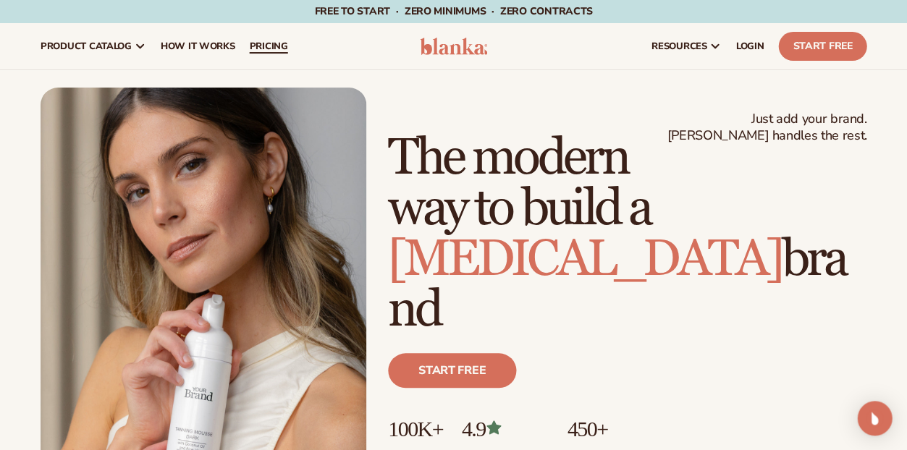
click at [287, 47] on span "pricing" at bounding box center [268, 47] width 38 height 12
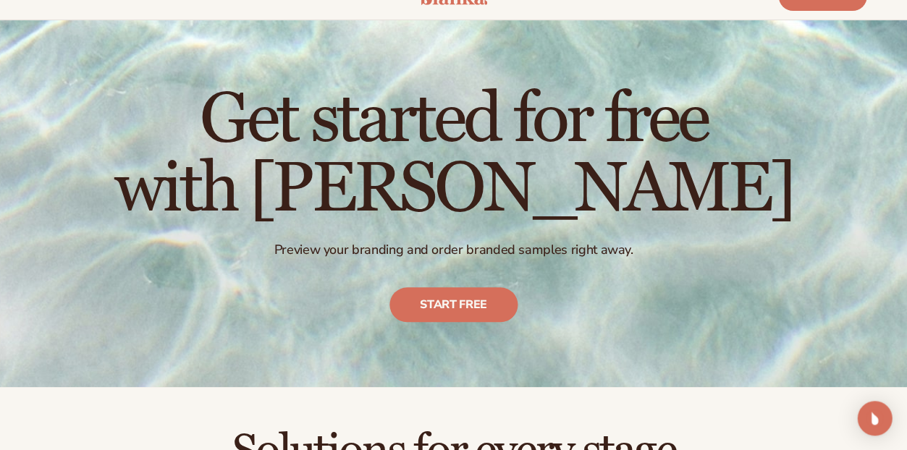
scroll to position [58, 0]
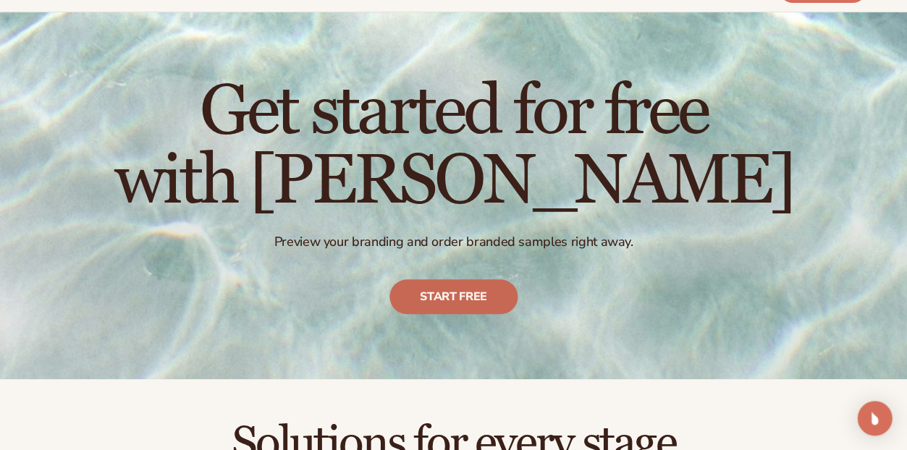
click at [463, 314] on link "Start free" at bounding box center [453, 296] width 128 height 35
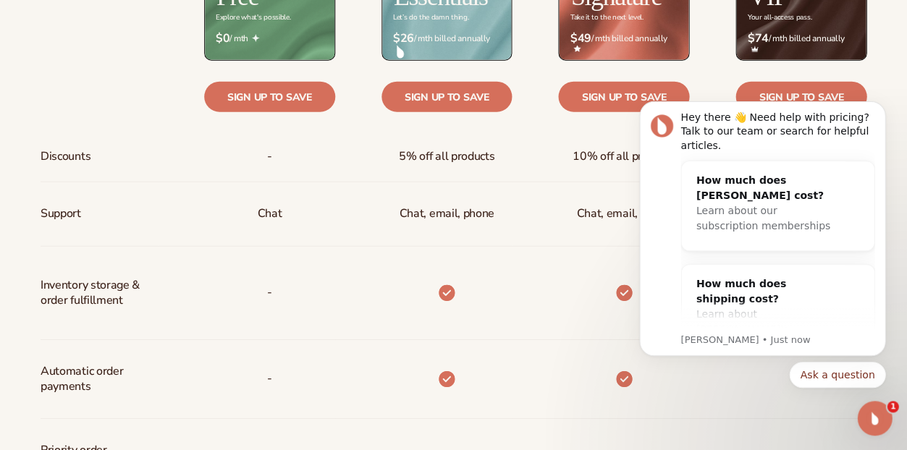
scroll to position [0, 0]
click at [878, 106] on icon "Dismiss notification" at bounding box center [881, 105] width 8 height 8
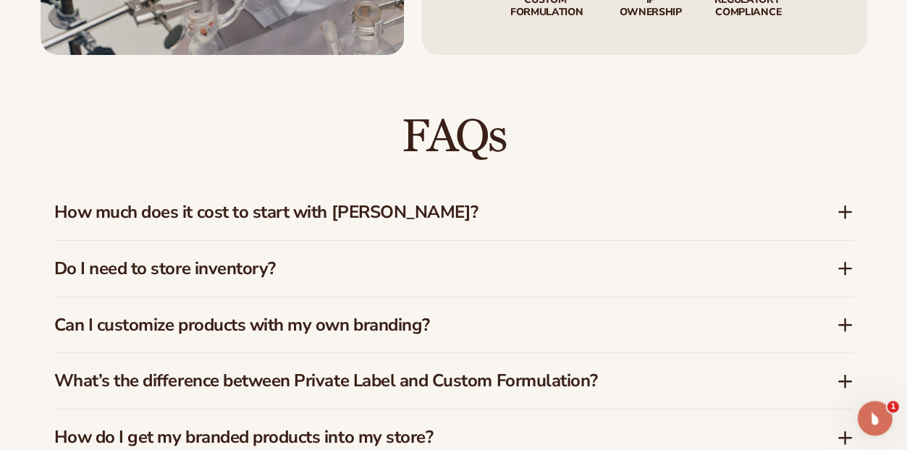
scroll to position [2090, 0]
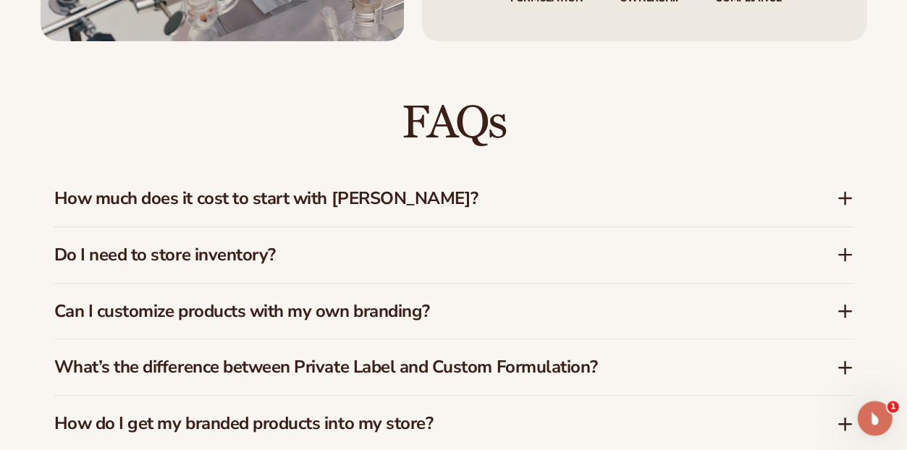
click at [852, 207] on icon at bounding box center [844, 198] width 17 height 17
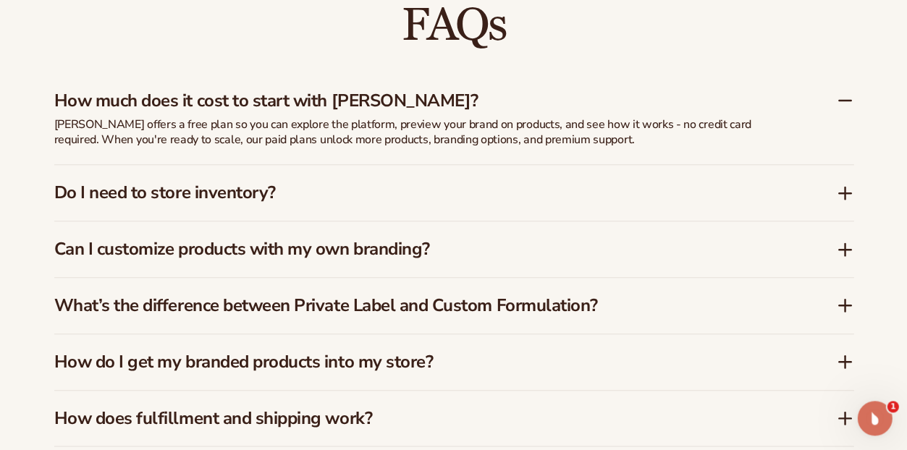
scroll to position [2191, 0]
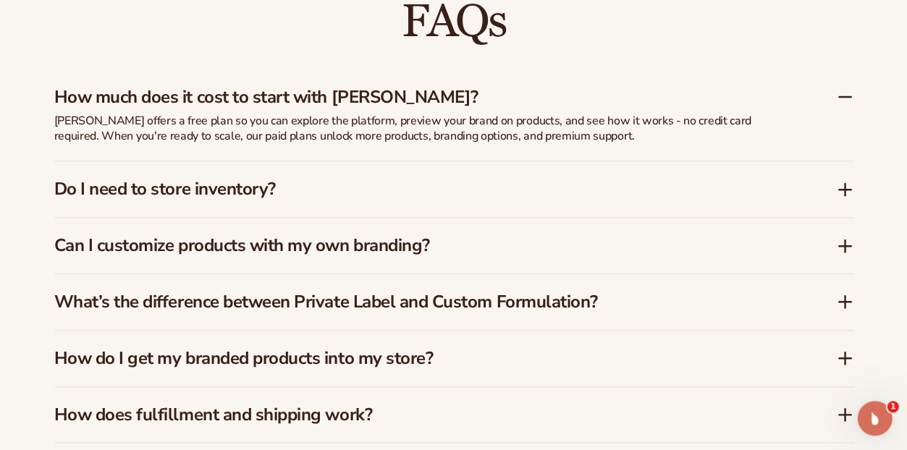
click at [712, 273] on div "Can I customize products with my own branding?" at bounding box center [453, 246] width 799 height 56
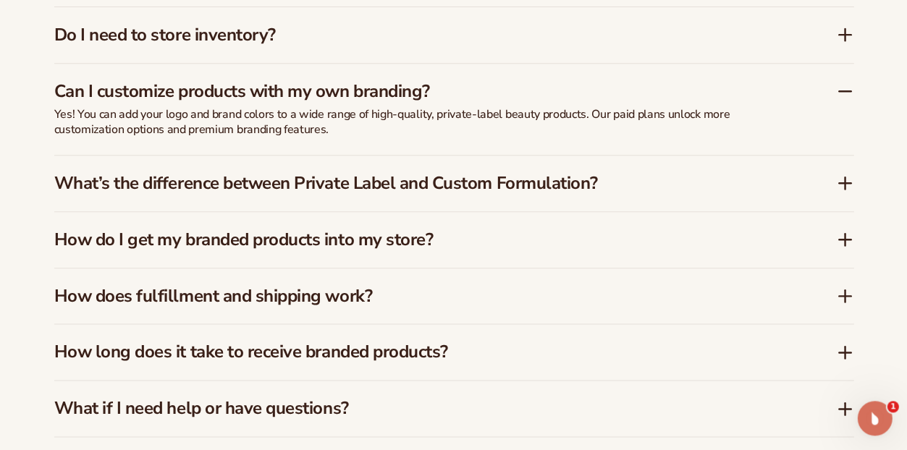
scroll to position [2313, 0]
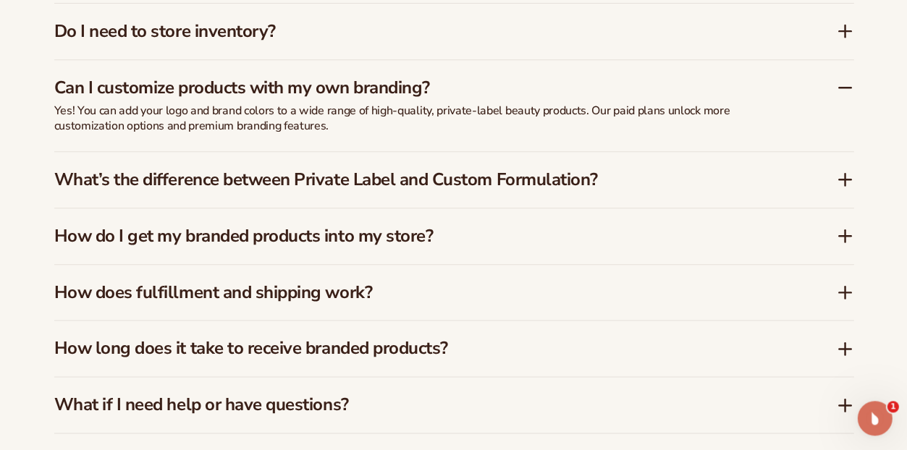
click at [695, 247] on h3 "How do I get my branded products into my store?" at bounding box center [423, 236] width 738 height 21
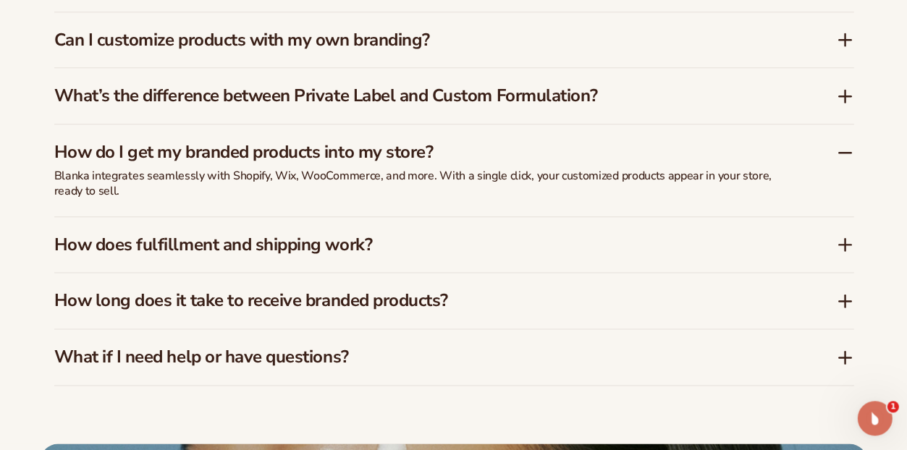
scroll to position [2364, 0]
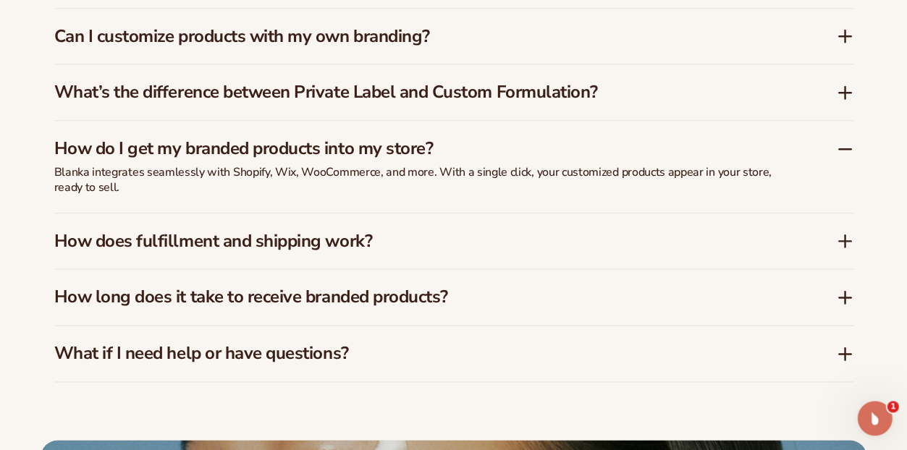
click at [695, 252] on h3 "How does fulfillment and shipping work?" at bounding box center [423, 241] width 738 height 21
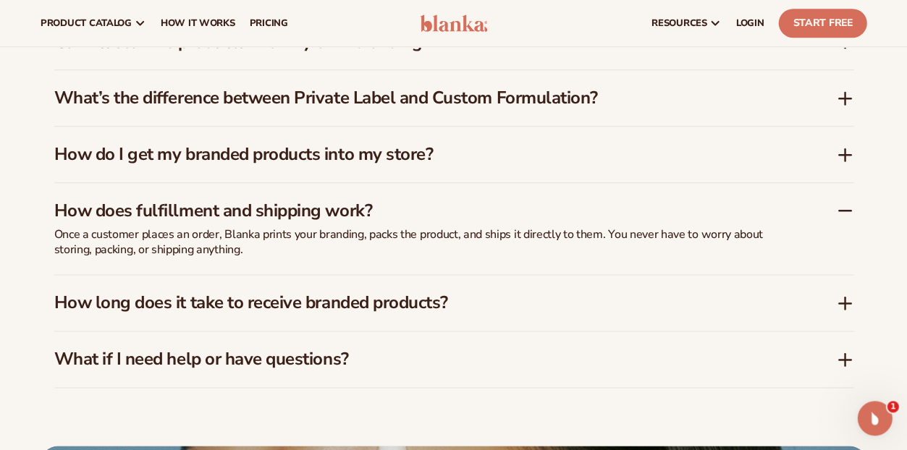
scroll to position [2358, 0]
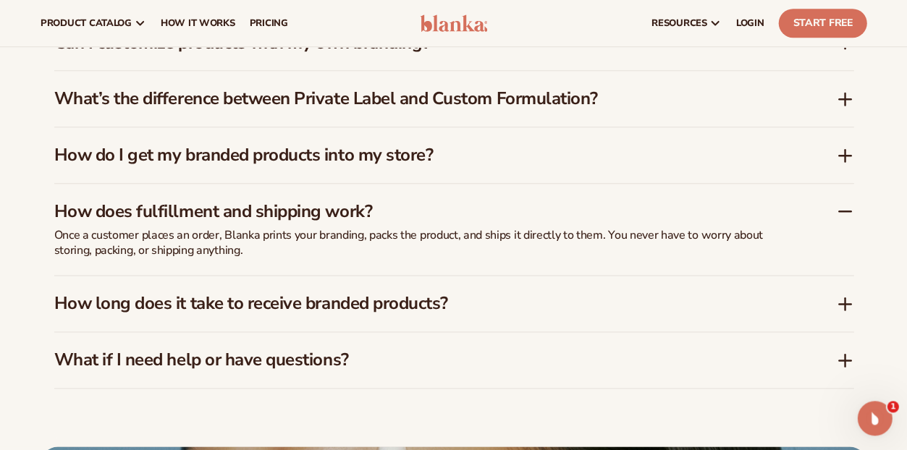
click at [844, 220] on icon at bounding box center [844, 211] width 17 height 17
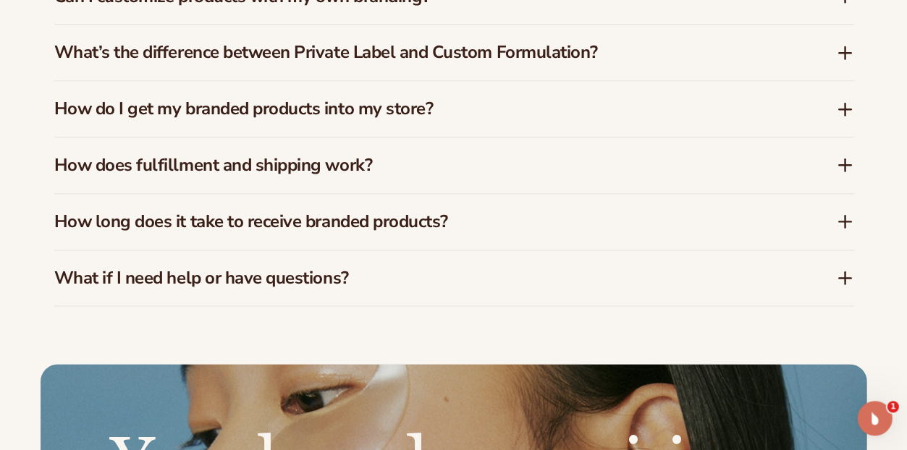
scroll to position [2409, 0]
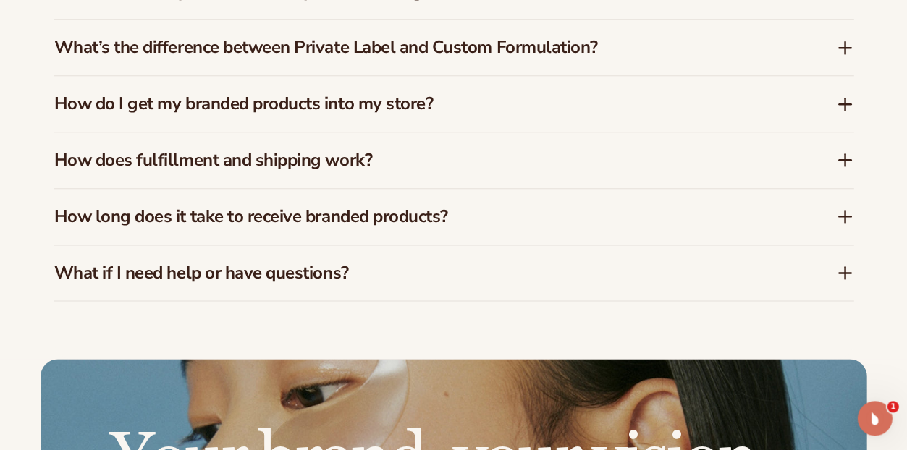
click at [590, 227] on h3 "How long does it take to receive branded products?" at bounding box center [423, 216] width 738 height 21
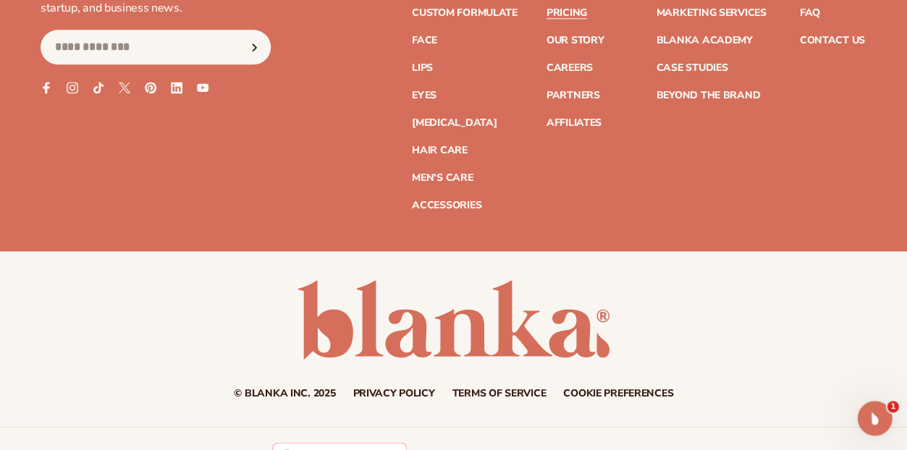
scroll to position [3623, 0]
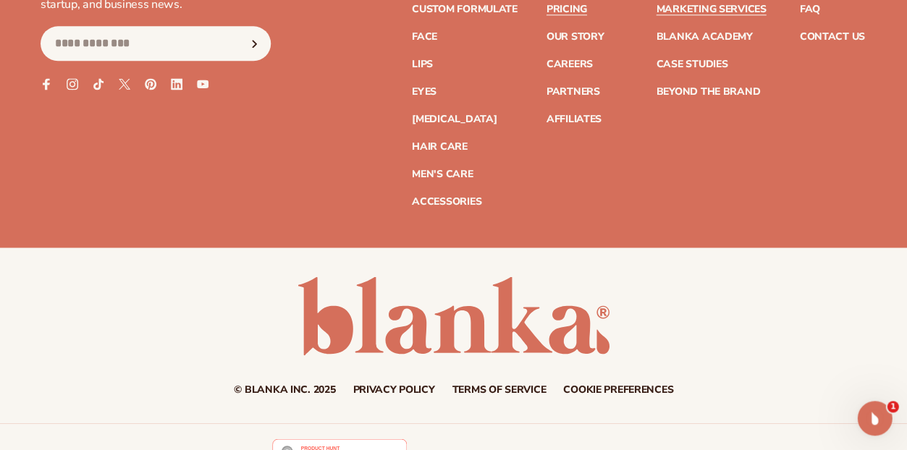
click at [704, 14] on link "Marketing services" at bounding box center [711, 9] width 110 height 10
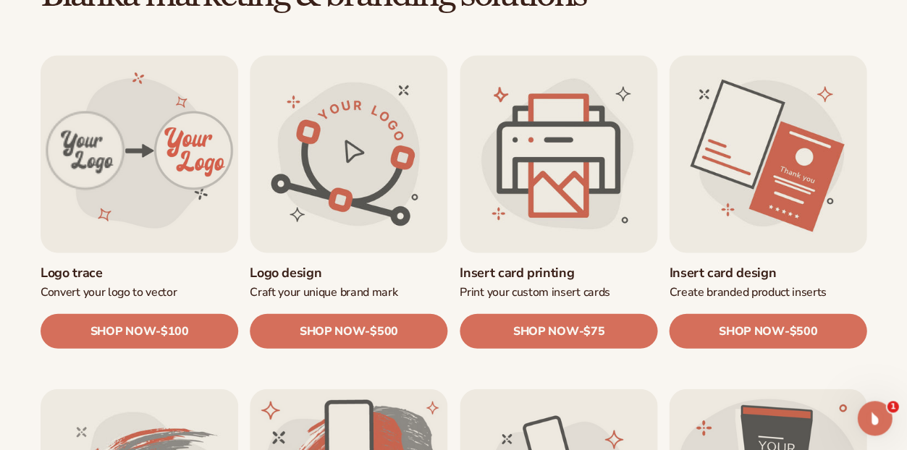
scroll to position [449, 0]
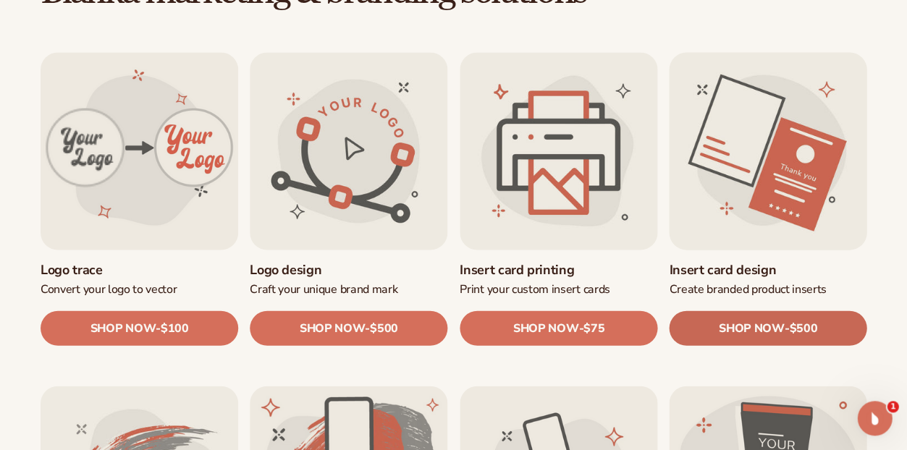
click at [779, 318] on link "SHOP NOW - Regular price $500 Sale price $500 Regular price Unit price / per" at bounding box center [768, 327] width 198 height 35
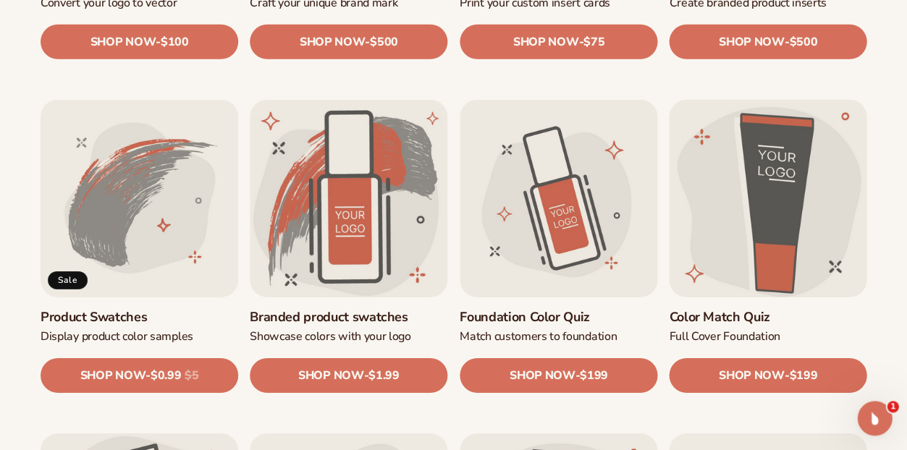
scroll to position [737, 0]
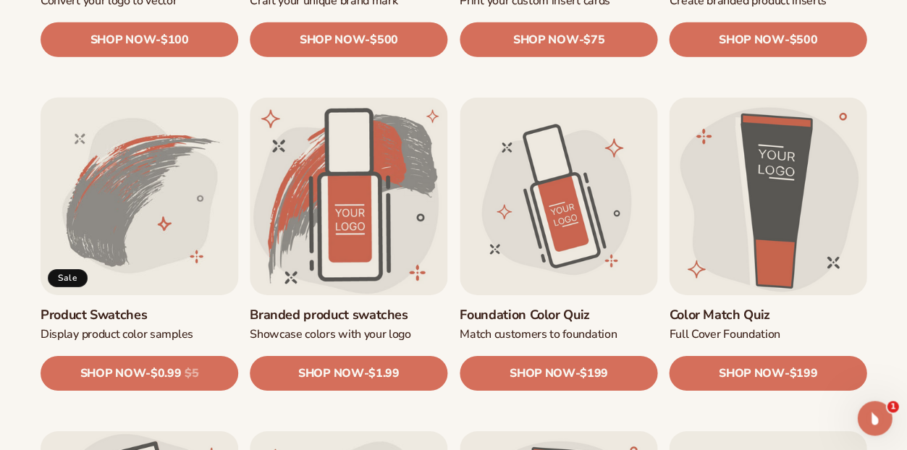
click at [187, 321] on link "Product Swatches" at bounding box center [140, 315] width 198 height 17
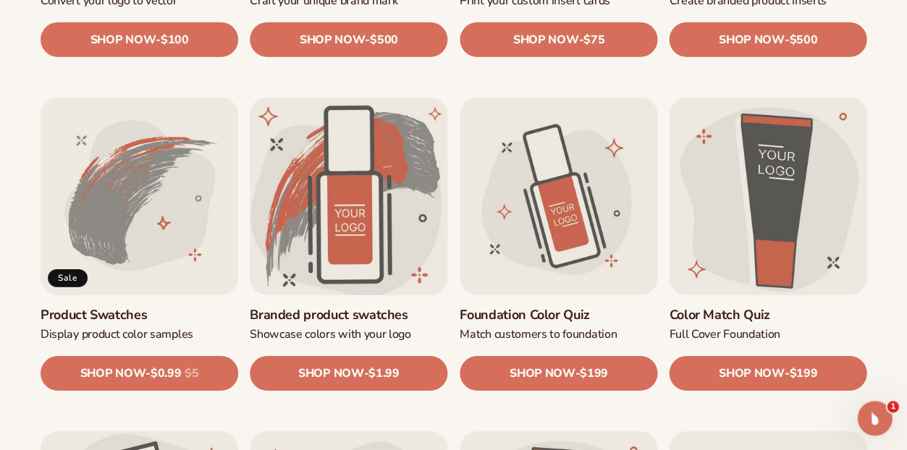
click at [362, 307] on link "Branded product swatches" at bounding box center [349, 315] width 198 height 17
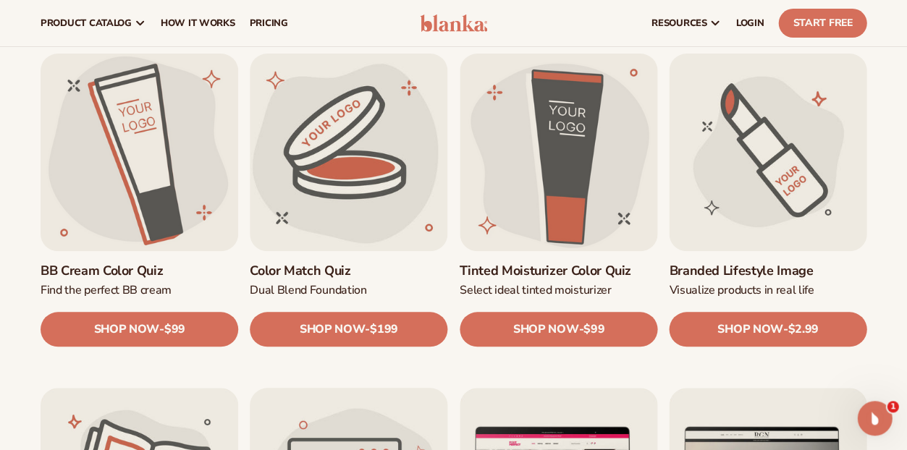
scroll to position [1106, 0]
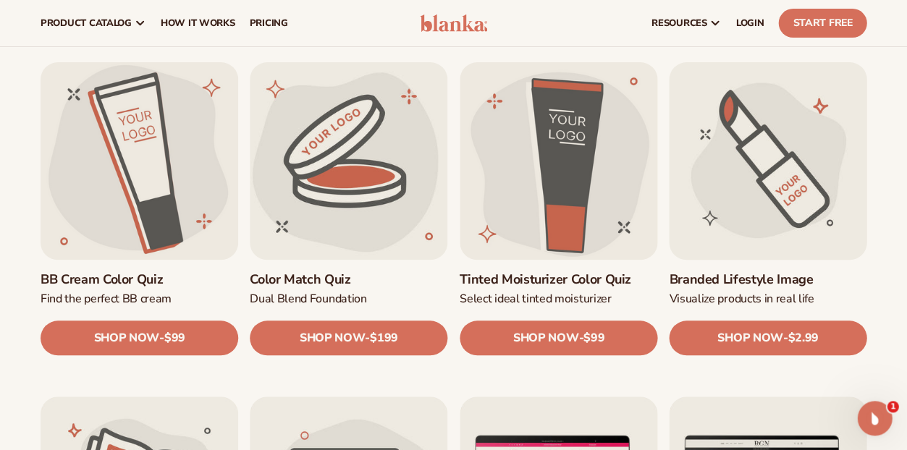
click at [729, 272] on link "Branded Lifestyle Image" at bounding box center [768, 280] width 198 height 17
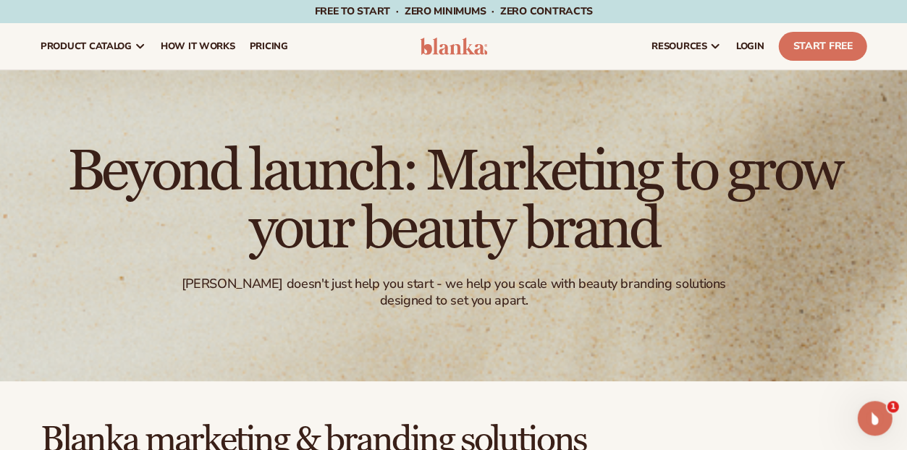
scroll to position [0, 0]
click at [287, 48] on span "pricing" at bounding box center [268, 47] width 38 height 12
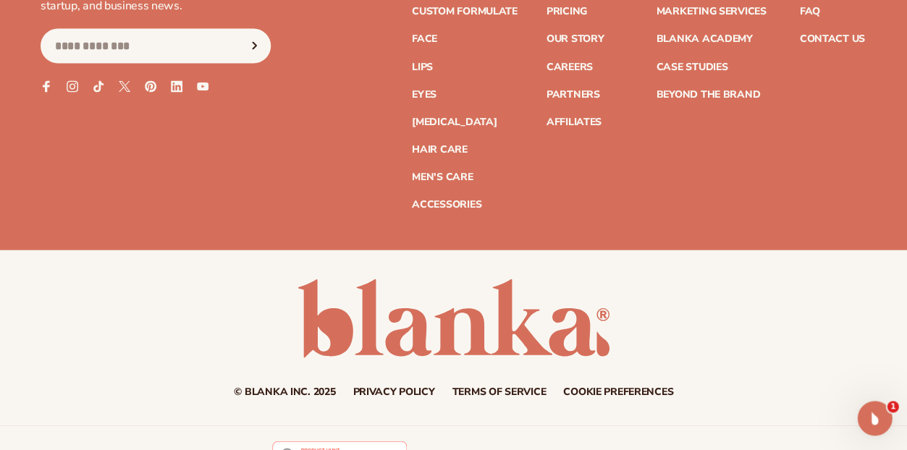
scroll to position [1603, 0]
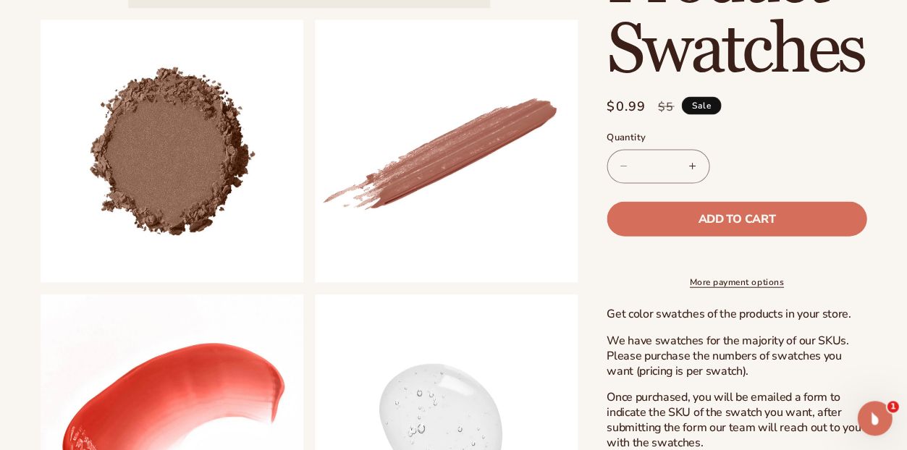
scroll to position [466, 0]
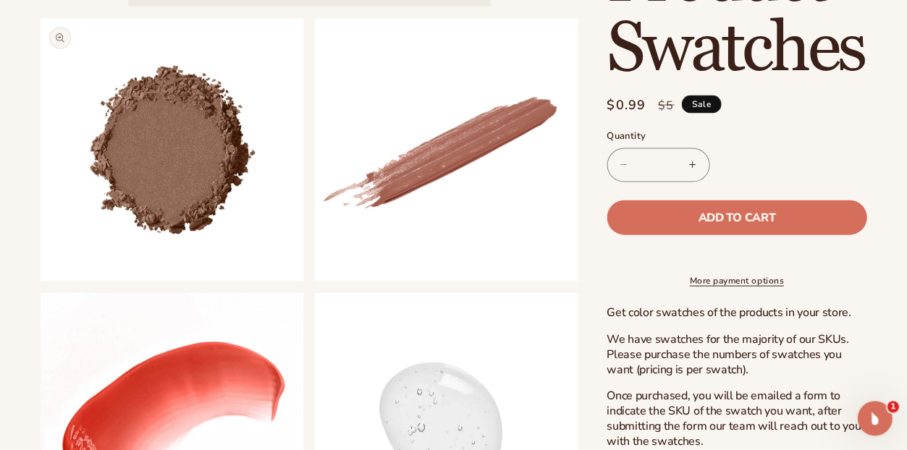
click at [41, 281] on button "Open media 2 in modal" at bounding box center [41, 281] width 0 height 0
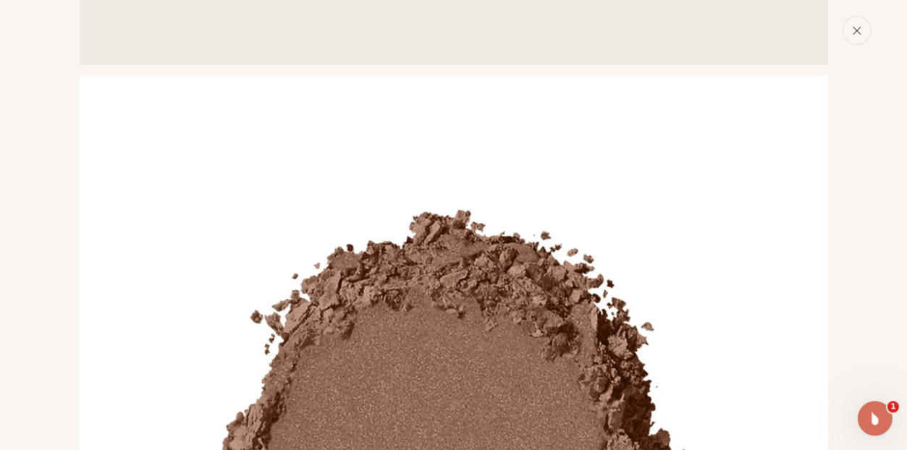
click at [851, 35] on icon "Close" at bounding box center [856, 30] width 10 height 10
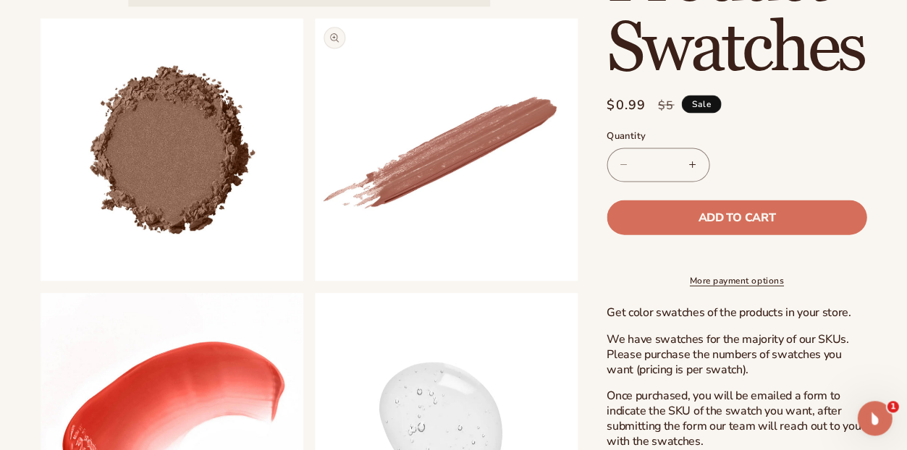
click at [315, 281] on button "Open media 3 in modal" at bounding box center [315, 281] width 0 height 0
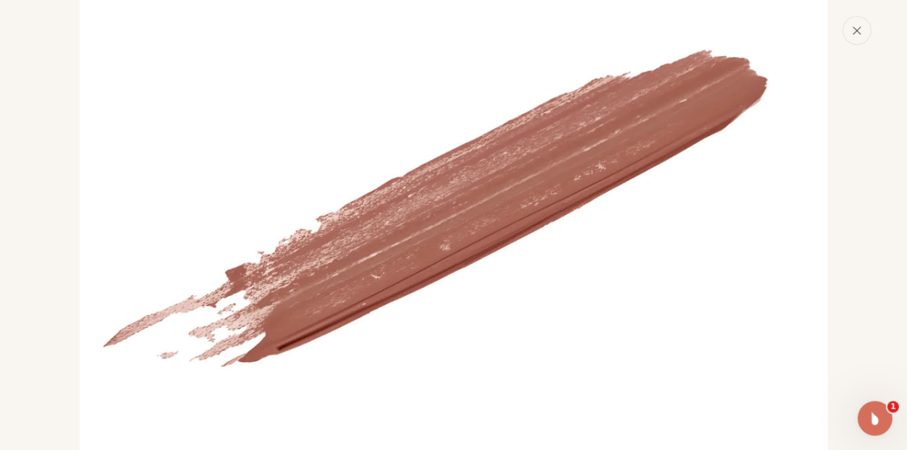
scroll to position [1713, 0]
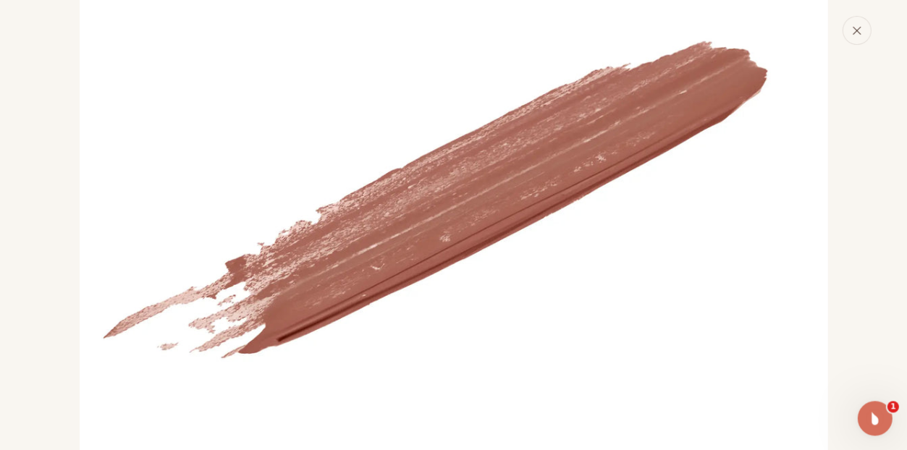
click at [841, 45] on button "Close" at bounding box center [855, 30] width 29 height 29
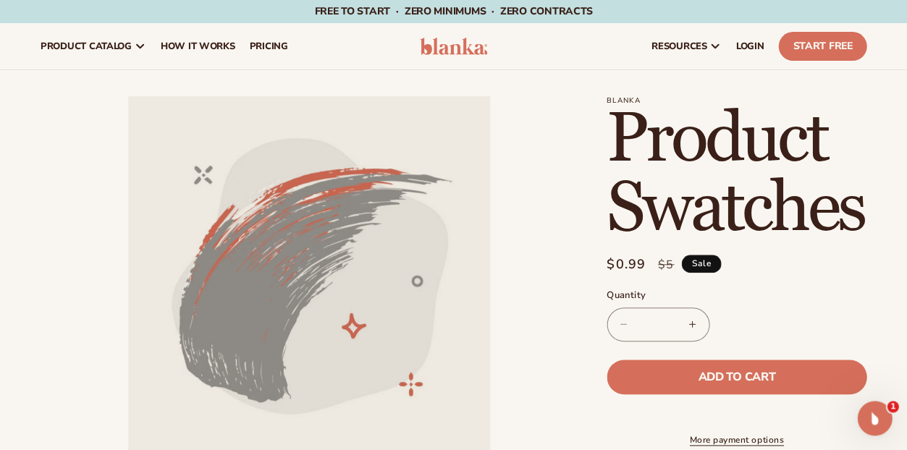
scroll to position [0, 0]
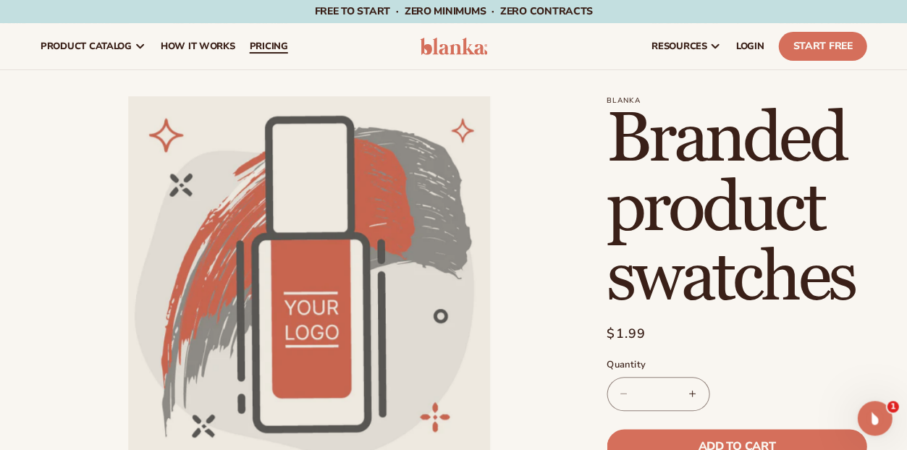
click at [287, 48] on span "pricing" at bounding box center [268, 47] width 38 height 12
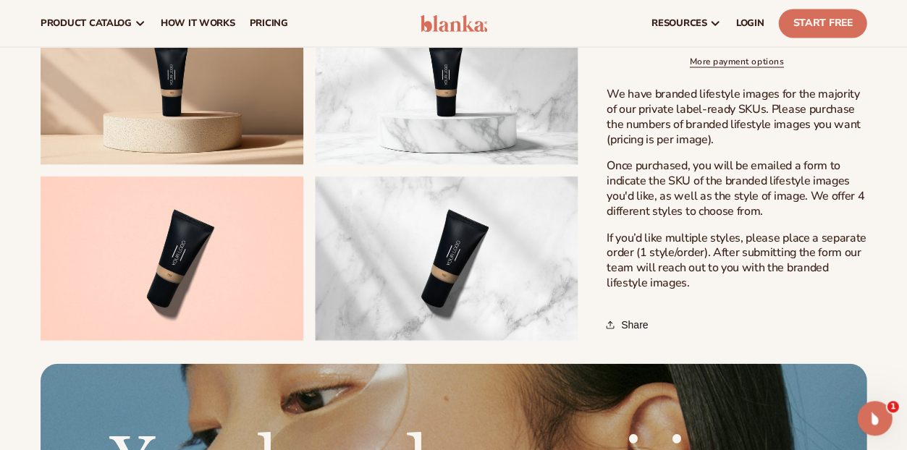
scroll to position [362, 0]
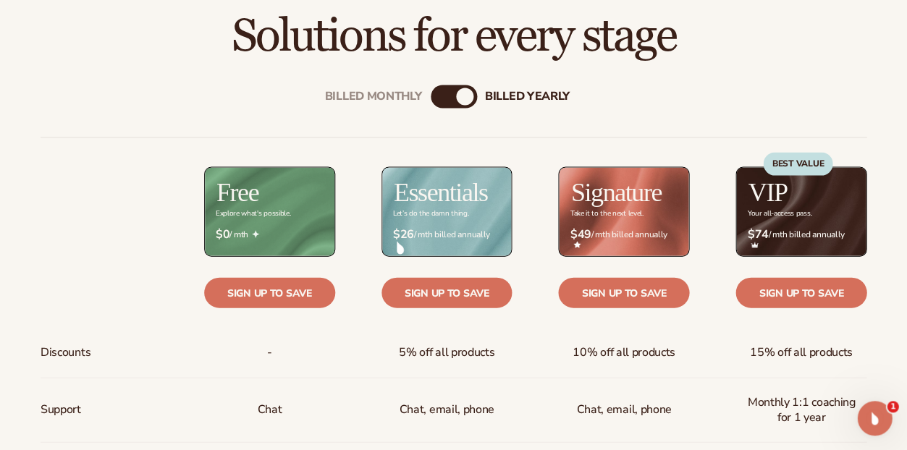
scroll to position [467, 0]
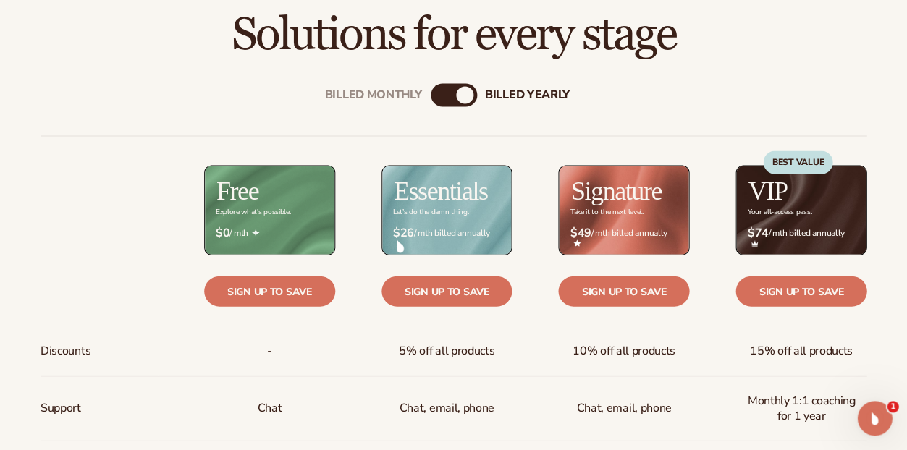
click at [449, 106] on div "Billed Monthly billed Yearly" at bounding box center [453, 94] width 46 height 23
click at [444, 103] on div "Billed Monthly" at bounding box center [438, 94] width 17 height 17
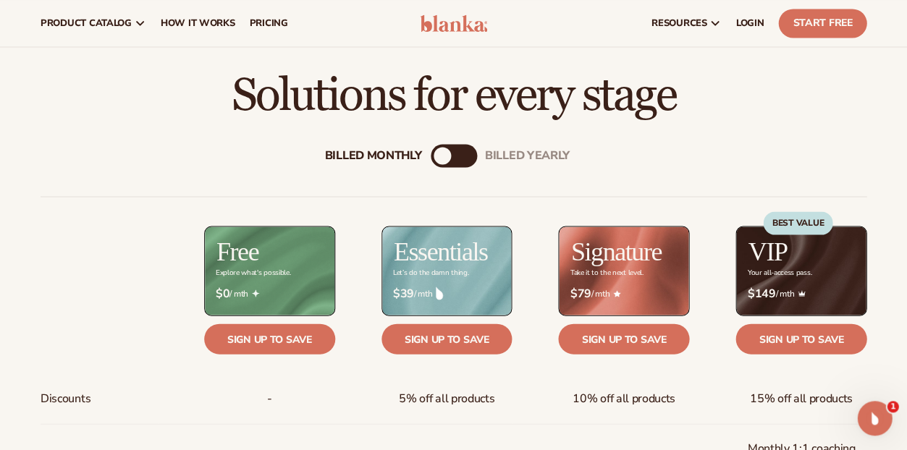
scroll to position [406, 0]
click at [468, 164] on div "billed Yearly" at bounding box center [467, 155] width 17 height 17
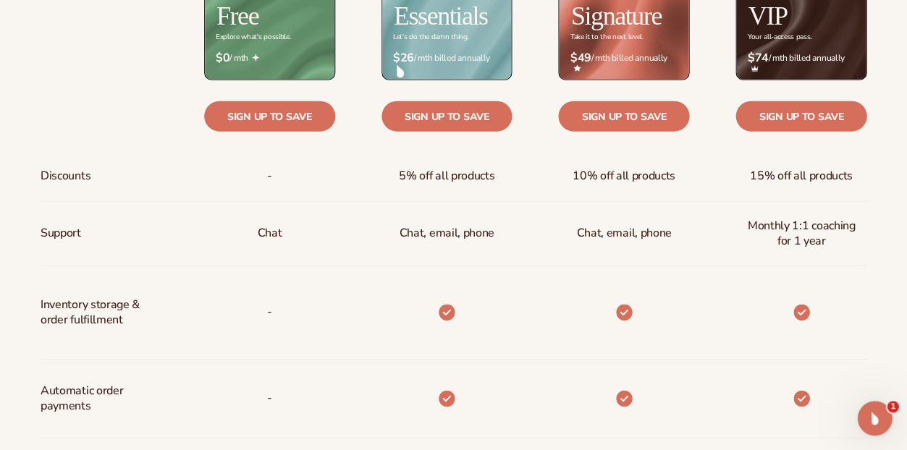
scroll to position [642, 0]
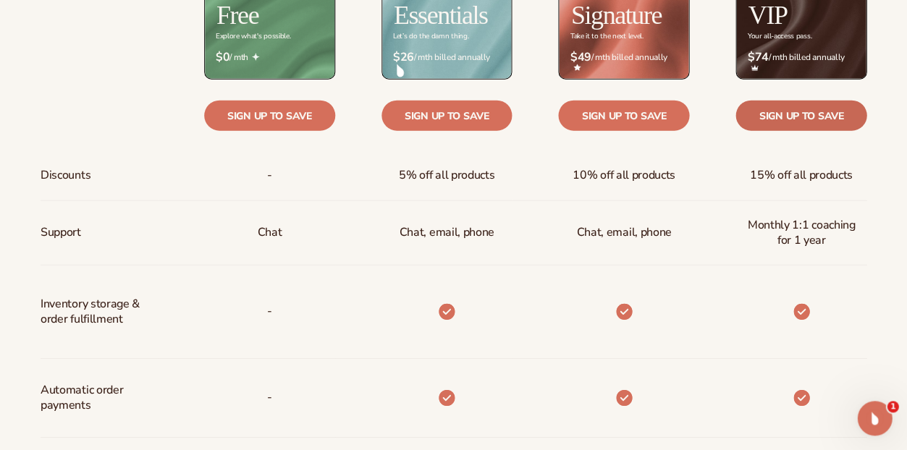
click at [820, 131] on link "Sign up to save" at bounding box center [800, 116] width 131 height 30
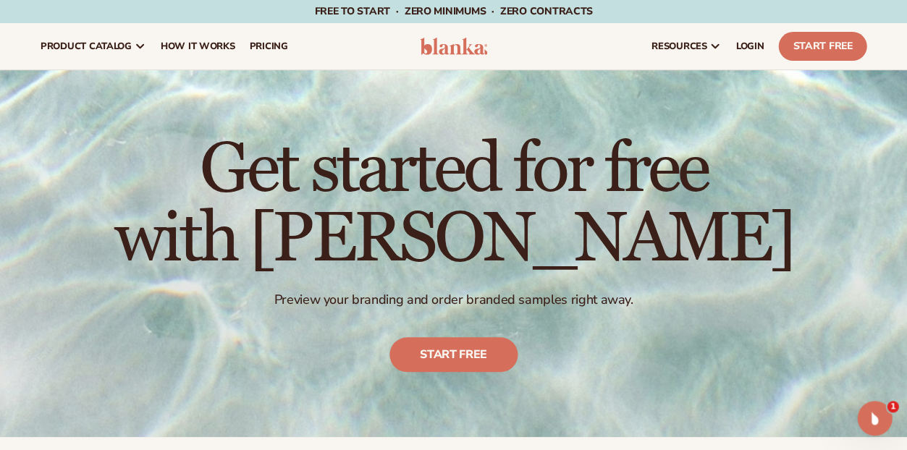
scroll to position [0, 0]
click at [735, 52] on span "LOGIN" at bounding box center [749, 47] width 28 height 12
click at [735, 48] on span "LOGIN" at bounding box center [749, 47] width 28 height 12
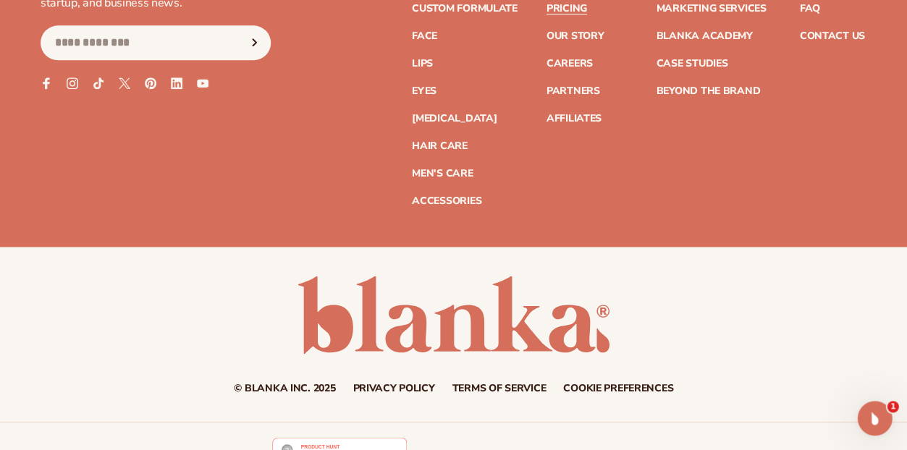
scroll to position [3605, 0]
click at [705, 13] on link "Marketing services" at bounding box center [711, 8] width 110 height 10
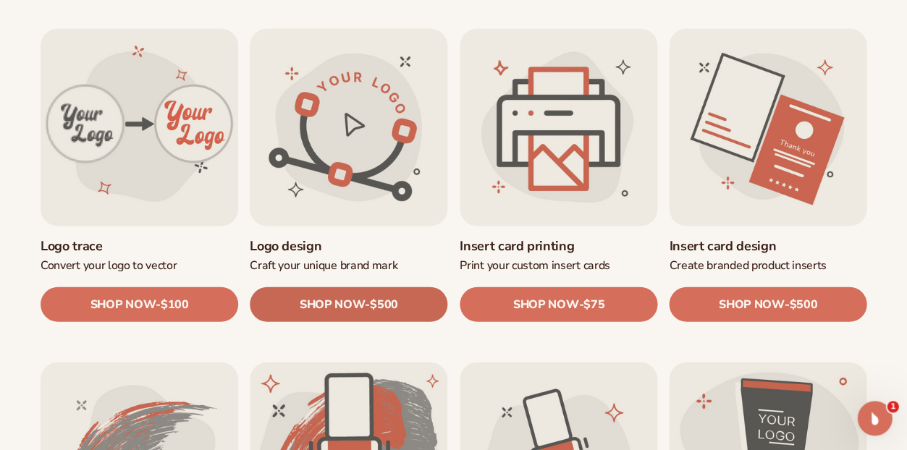
scroll to position [474, 0]
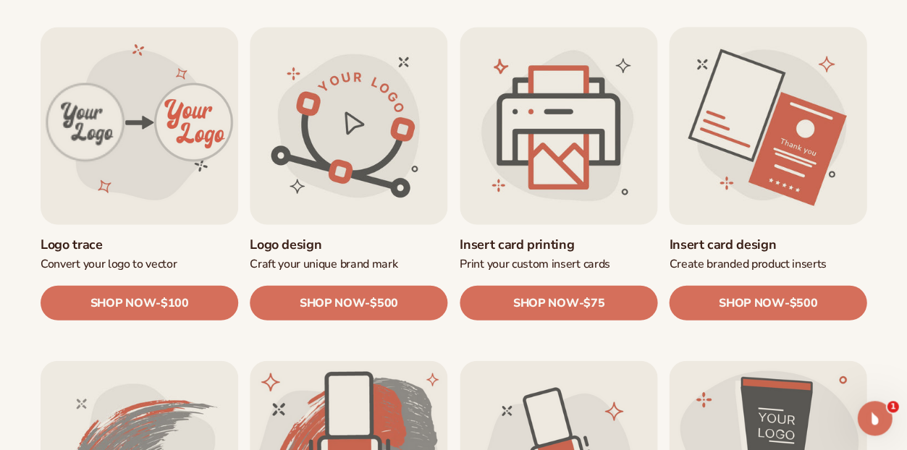
click at [790, 236] on link "Insert card design" at bounding box center [768, 244] width 198 height 17
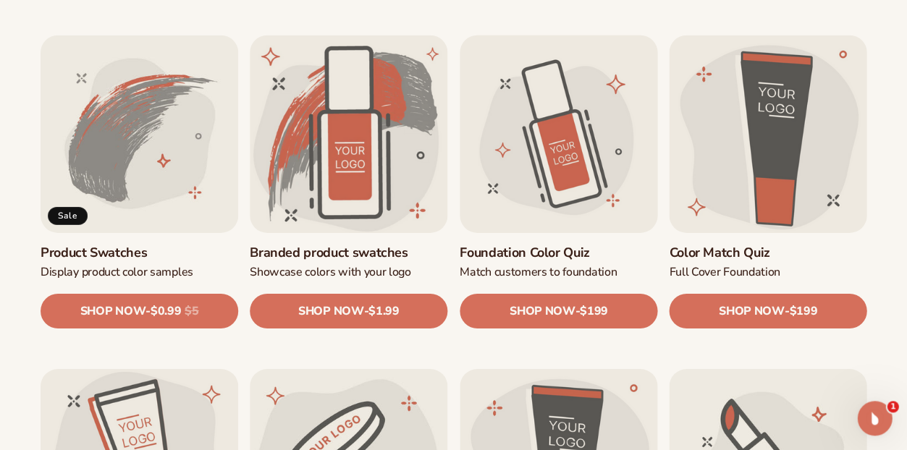
scroll to position [799, 0]
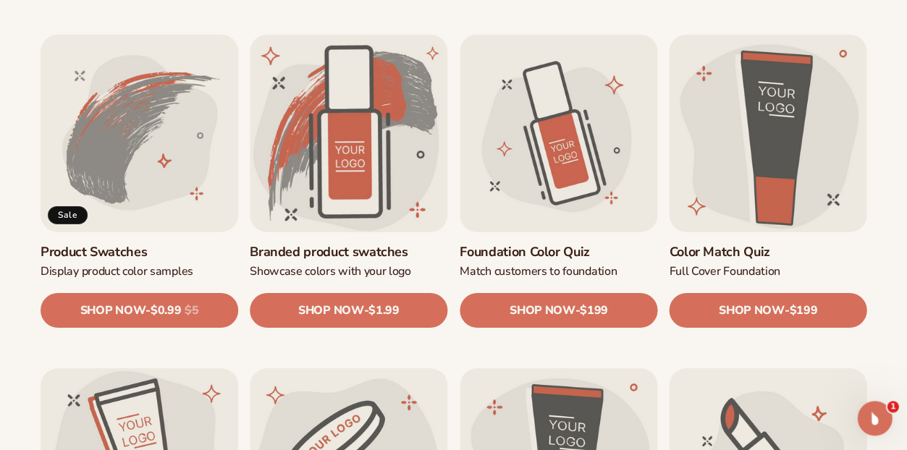
click at [145, 244] on link "Product Swatches" at bounding box center [140, 252] width 198 height 17
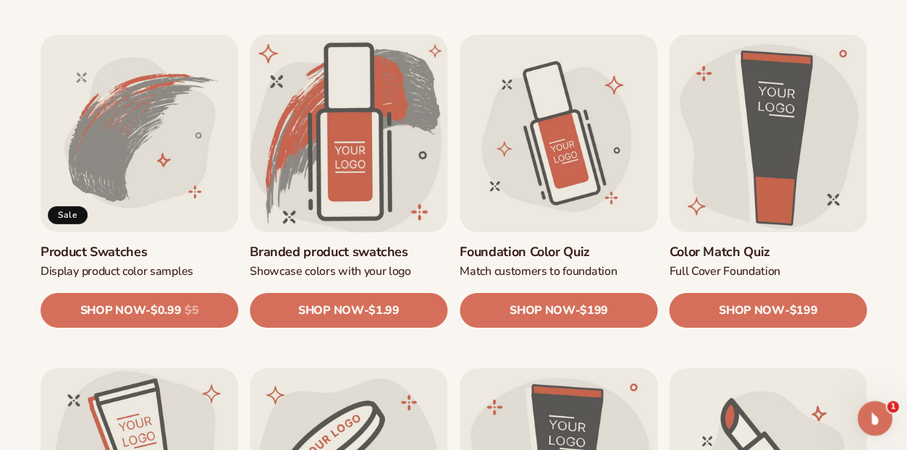
click at [362, 244] on link "Branded product swatches" at bounding box center [349, 252] width 198 height 17
click at [347, 244] on link "Branded product swatches" at bounding box center [349, 252] width 198 height 17
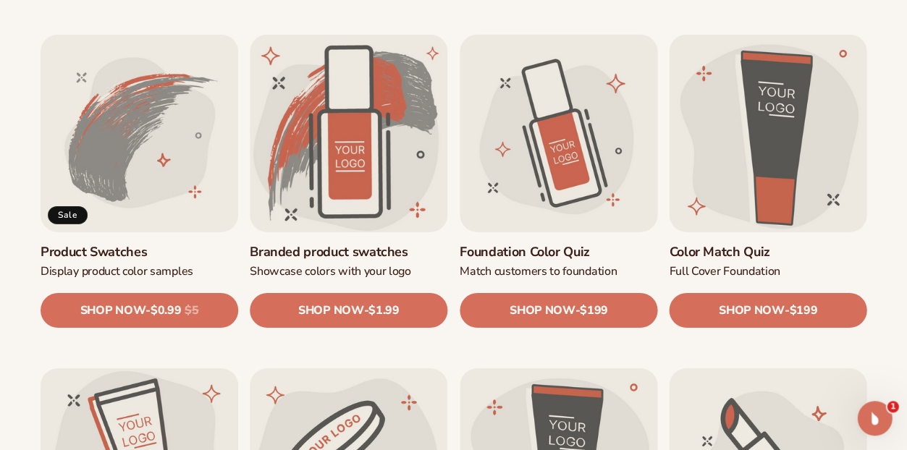
click at [574, 244] on link "Foundation Color Quiz" at bounding box center [558, 252] width 198 height 17
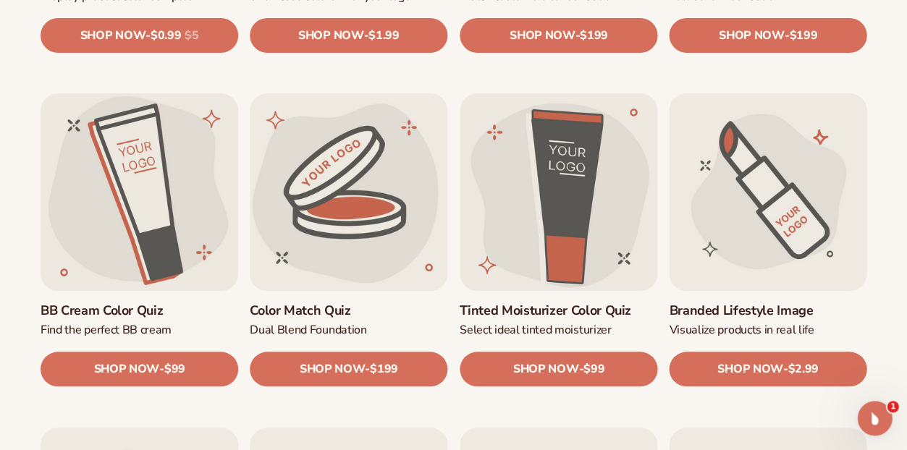
scroll to position [1077, 0]
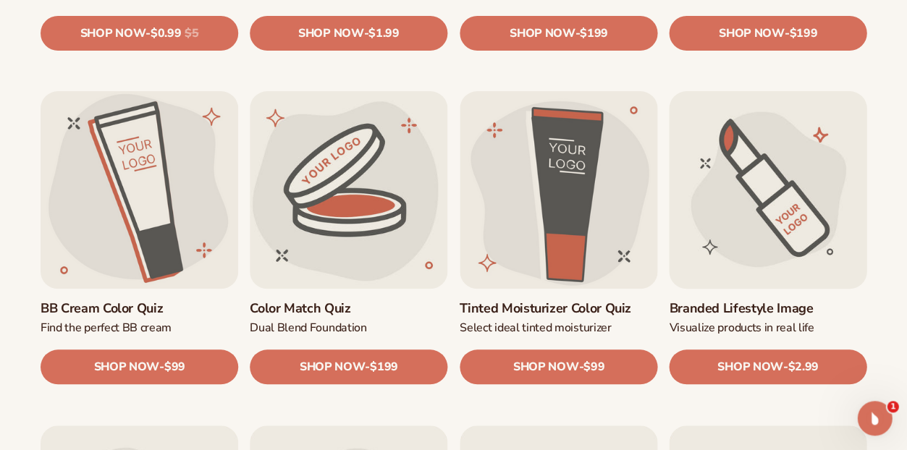
click at [784, 301] on link "Branded Lifestyle Image" at bounding box center [768, 309] width 198 height 17
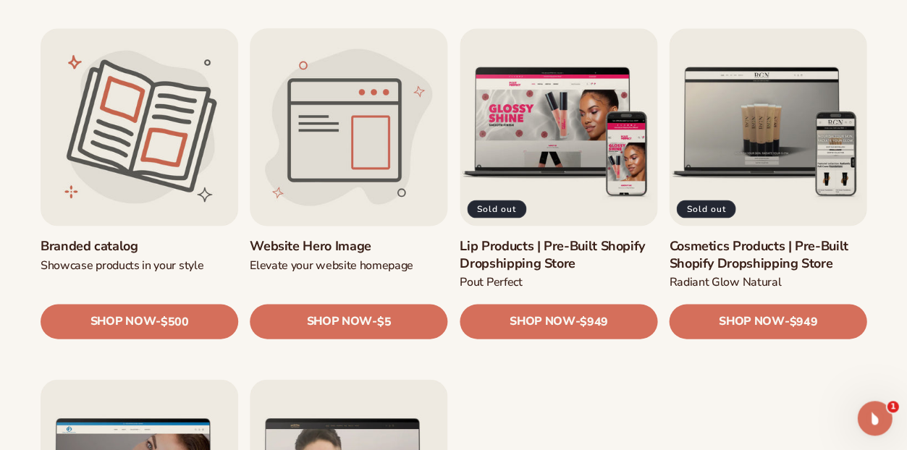
scroll to position [1481, 0]
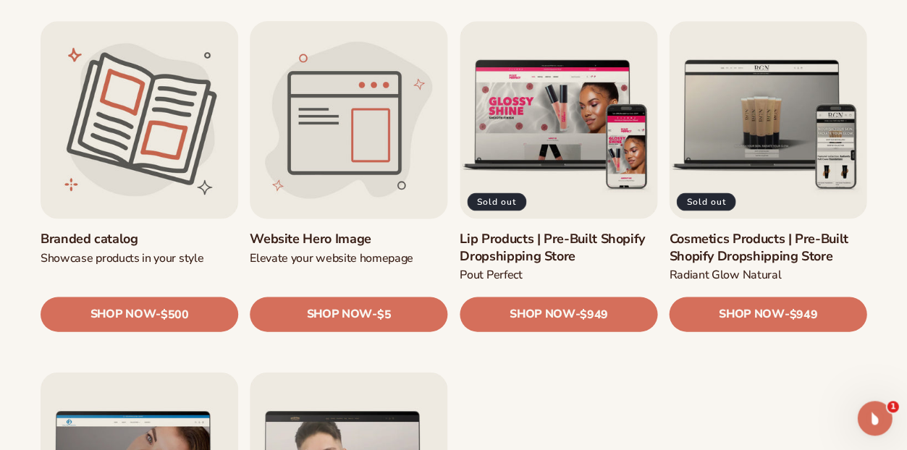
click at [371, 241] on link "Website Hero Image" at bounding box center [349, 238] width 198 height 17
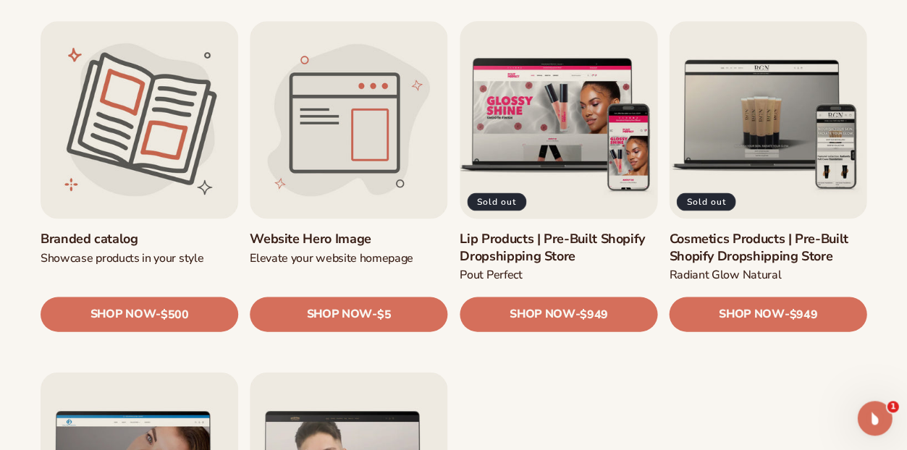
click at [577, 230] on link "Lip Products | Pre-Built Shopify Dropshipping Store" at bounding box center [558, 247] width 198 height 34
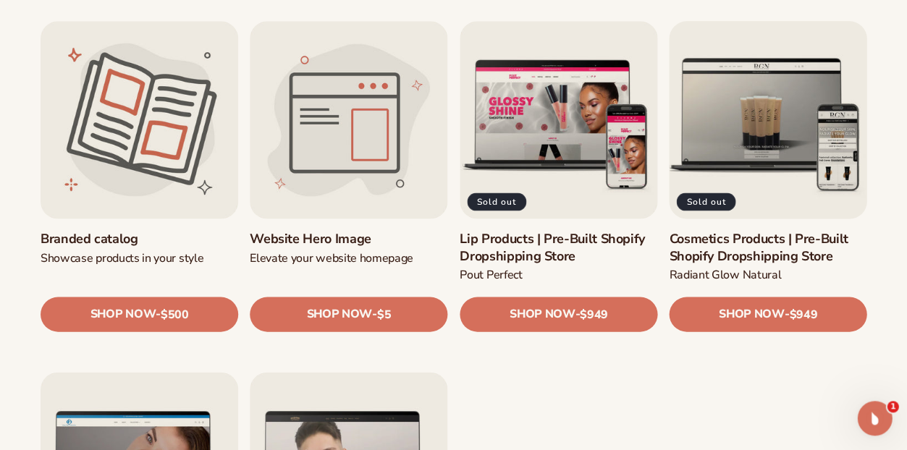
click at [776, 230] on link "Cosmetics Products | Pre-Built Shopify Dropshipping Store" at bounding box center [768, 247] width 198 height 34
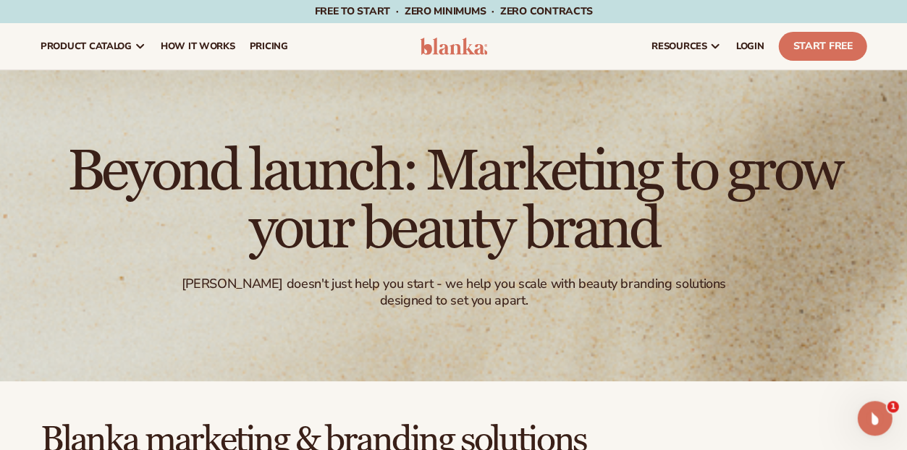
scroll to position [0, 0]
click at [752, 289] on div "Beyond launch: Marketing to grow your beauty brand Blanka doesn't just help you…" at bounding box center [453, 225] width 907 height 311
click at [471, 51] on img at bounding box center [454, 46] width 68 height 17
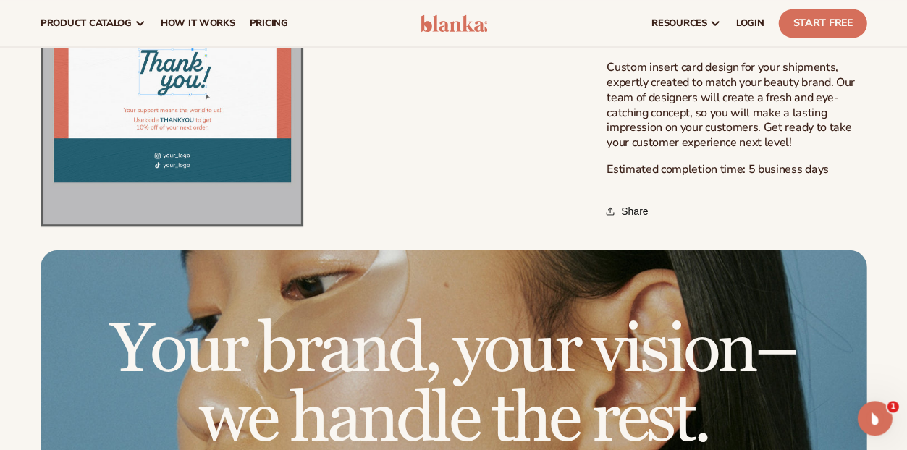
scroll to position [516, 0]
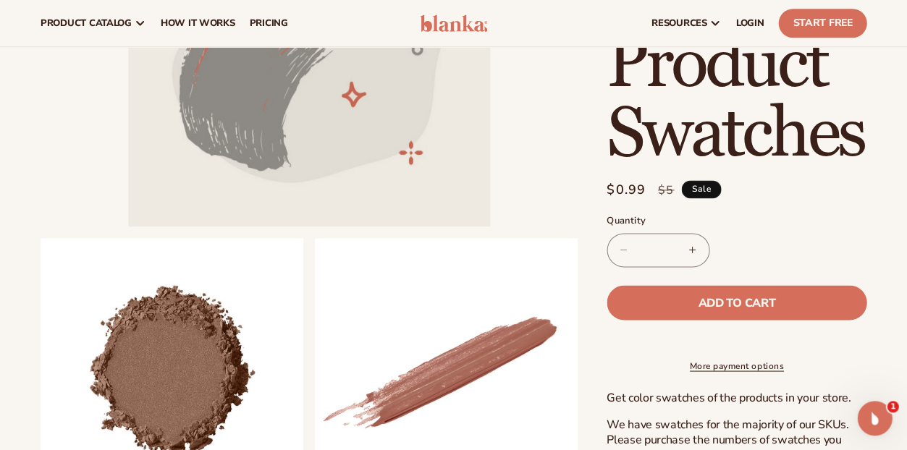
scroll to position [247, 0]
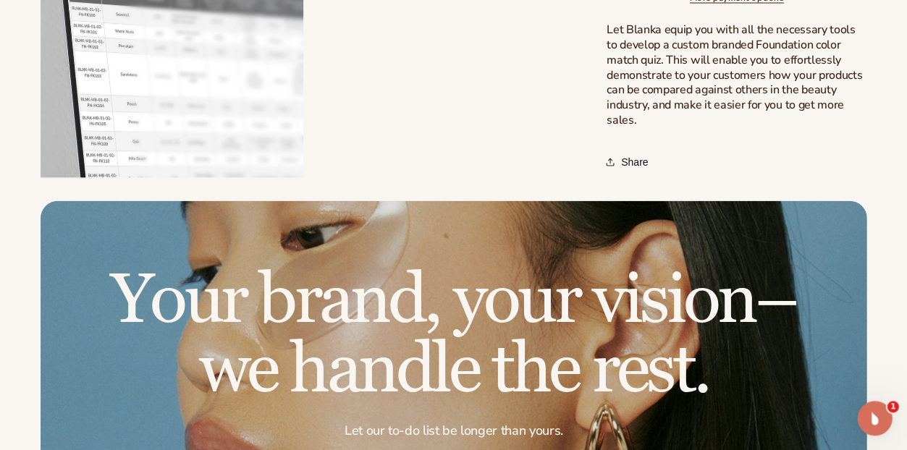
scroll to position [569, 0]
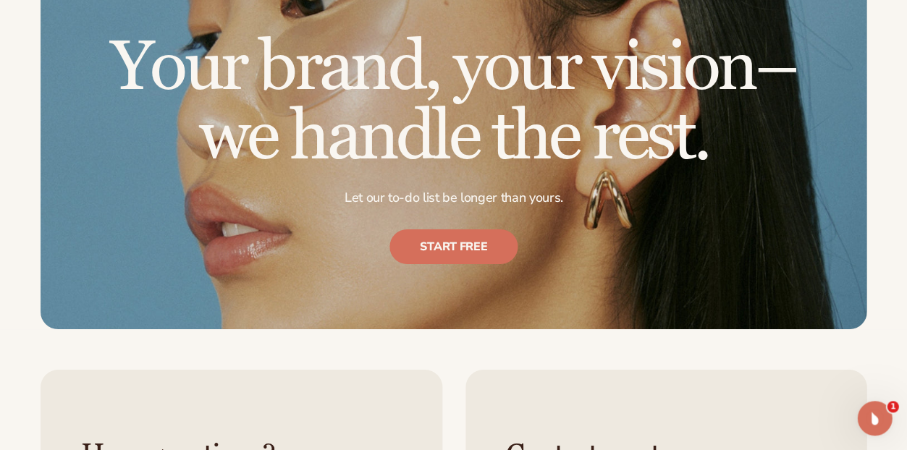
scroll to position [881, 0]
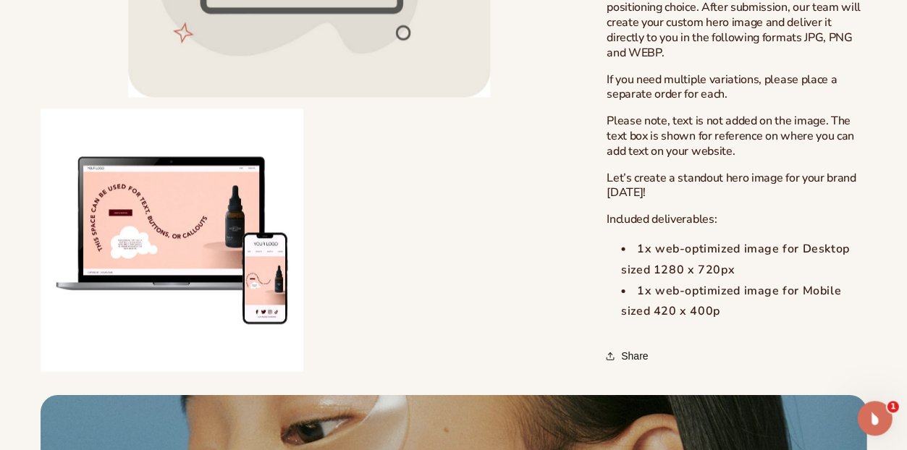
scroll to position [693, 0]
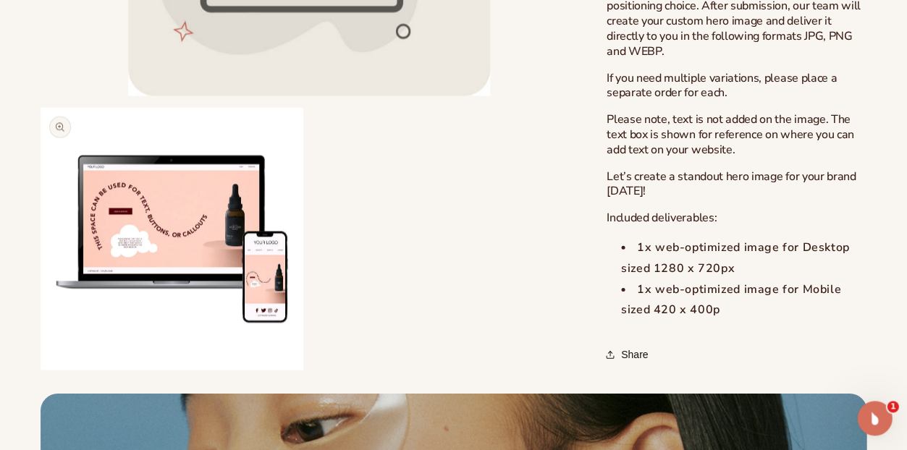
click at [41, 370] on button "Open media 2 in modal" at bounding box center [41, 370] width 0 height 0
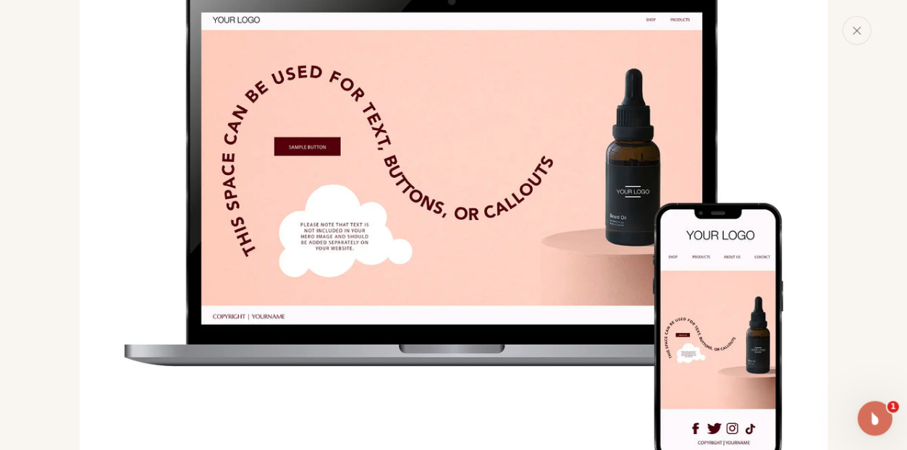
scroll to position [921, 0]
click at [841, 45] on button "Close" at bounding box center [855, 30] width 29 height 29
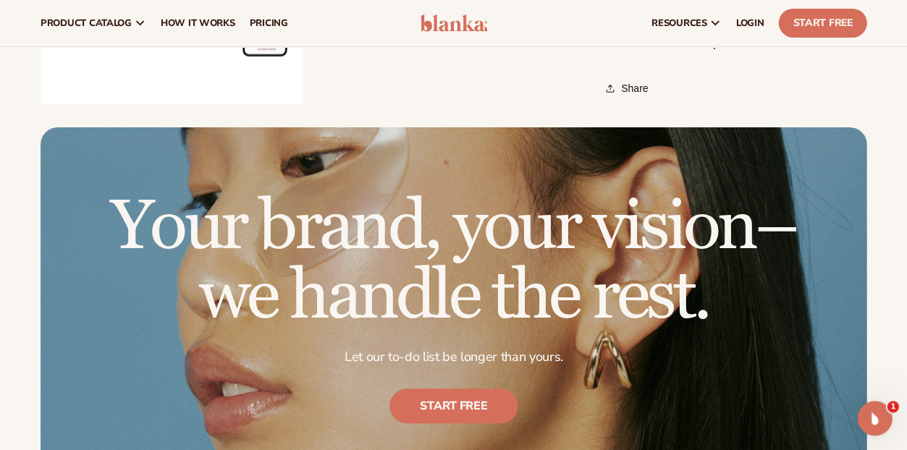
scroll to position [802, 0]
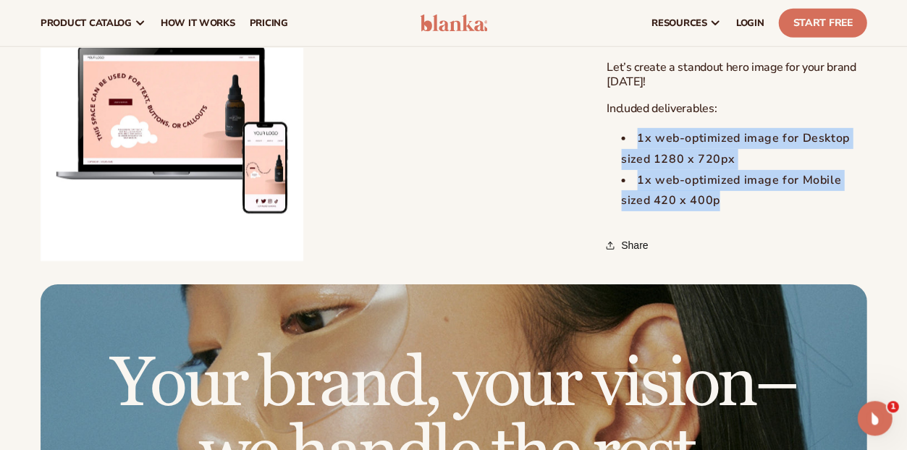
drag, startPoint x: 645, startPoint y: 221, endPoint x: 793, endPoint y: 282, distance: 160.3
click at [793, 211] on ul "1x web-optimized image for Desktop sized 1280 x 720px 1x web-optimized image fo…" at bounding box center [736, 169] width 260 height 83
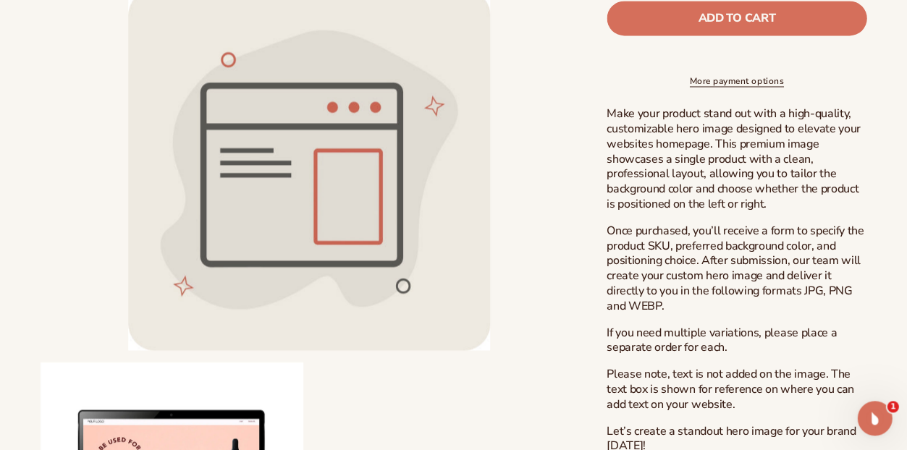
scroll to position [441, 0]
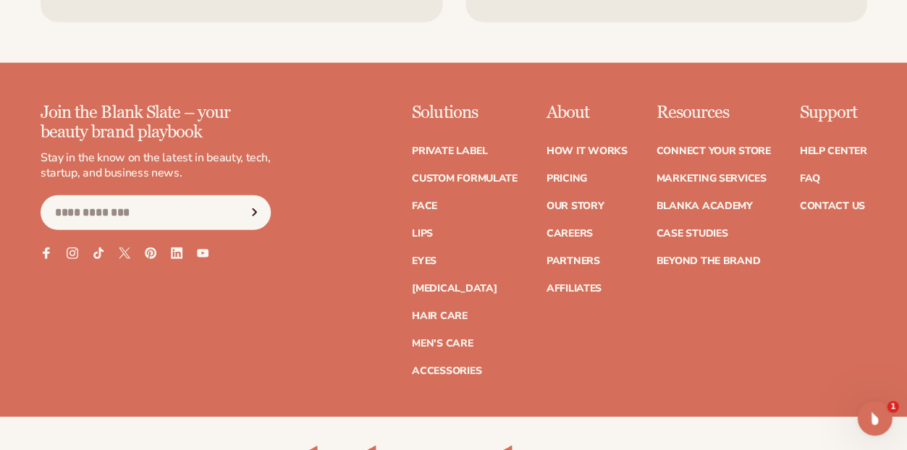
scroll to position [2925, 0]
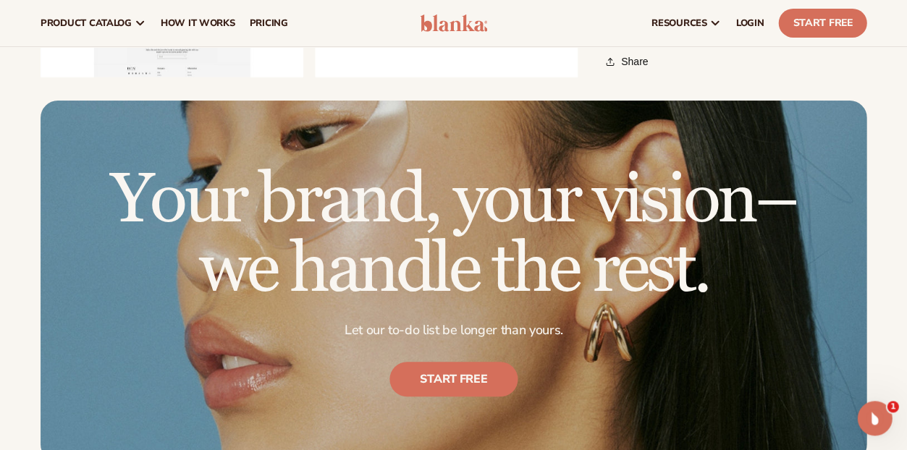
scroll to position [2138, 0]
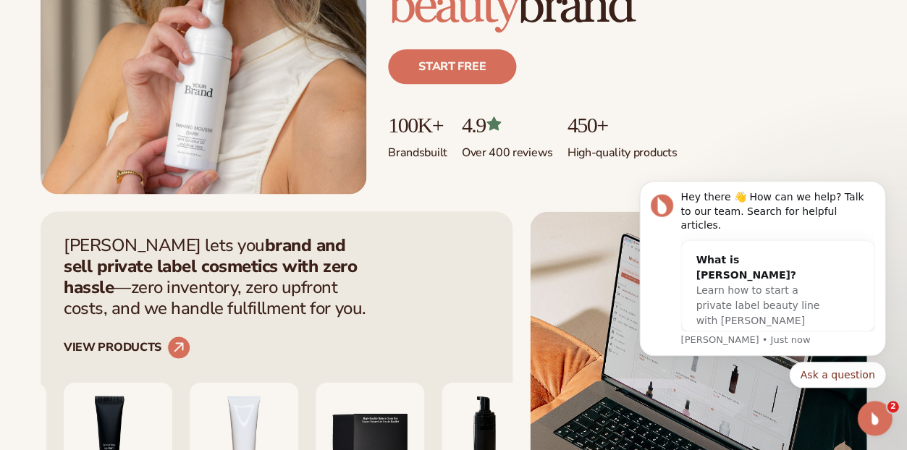
scroll to position [328, 0]
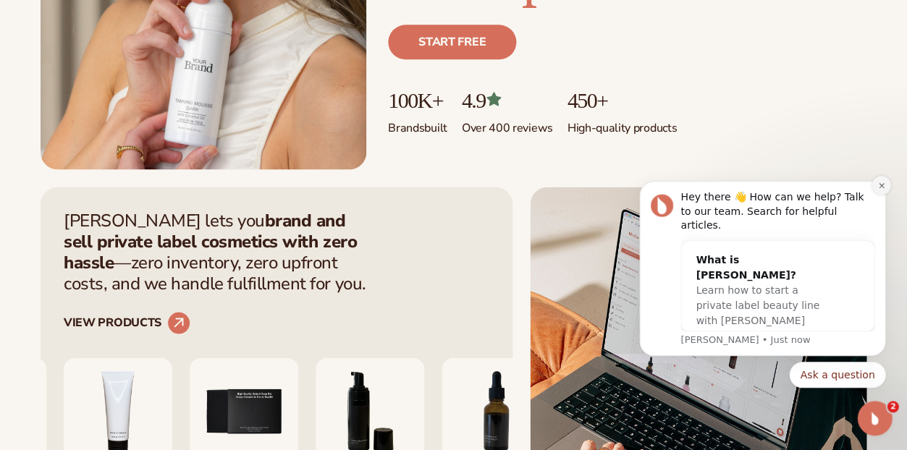
click at [887, 179] on button "Dismiss notification" at bounding box center [880, 185] width 19 height 19
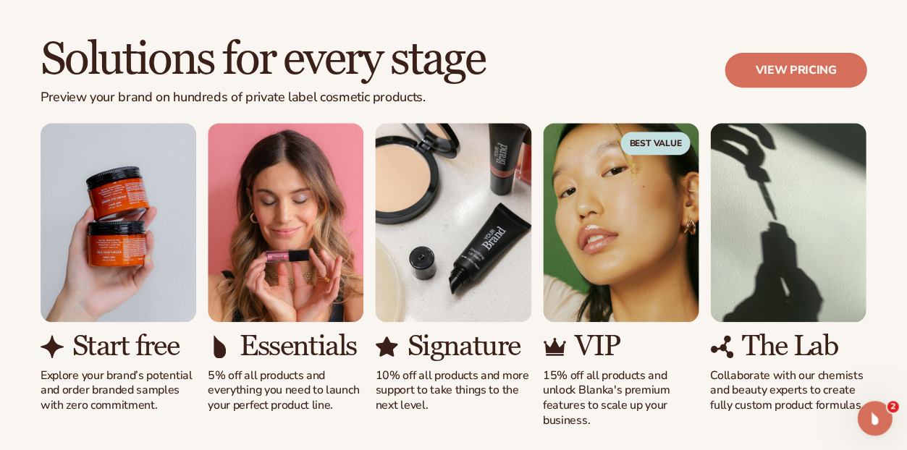
scroll to position [1168, 0]
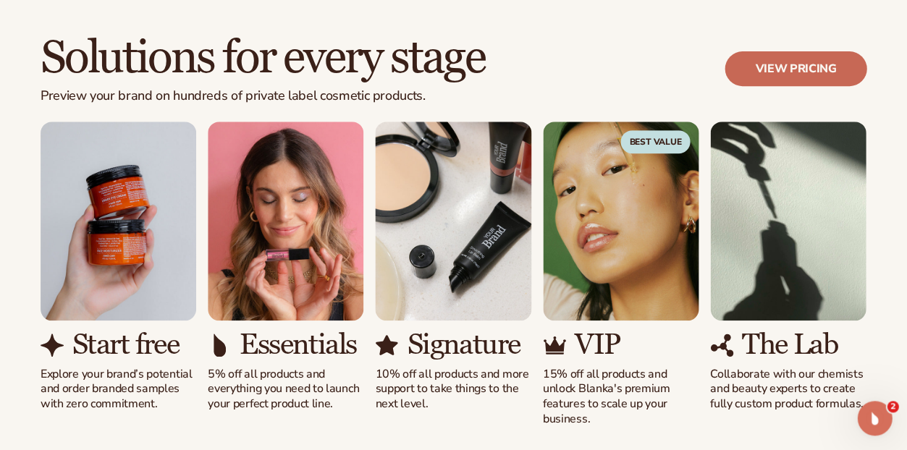
click at [816, 76] on link "View pricing" at bounding box center [795, 68] width 142 height 35
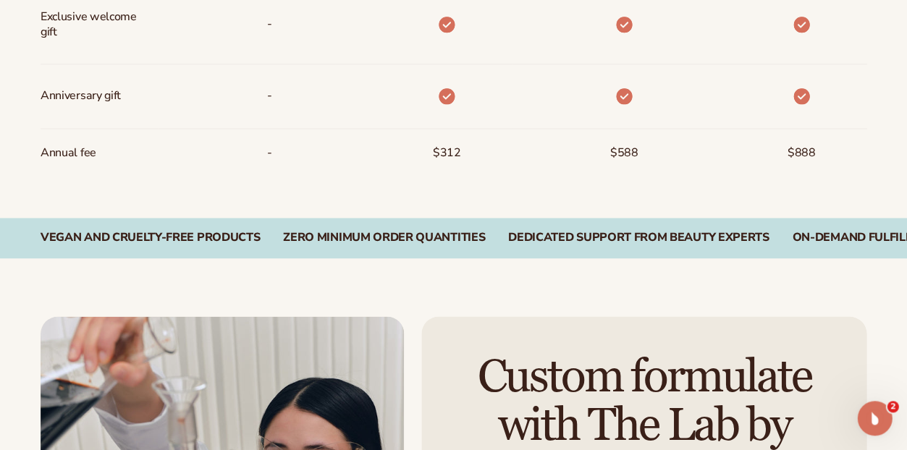
scroll to position [1396, 0]
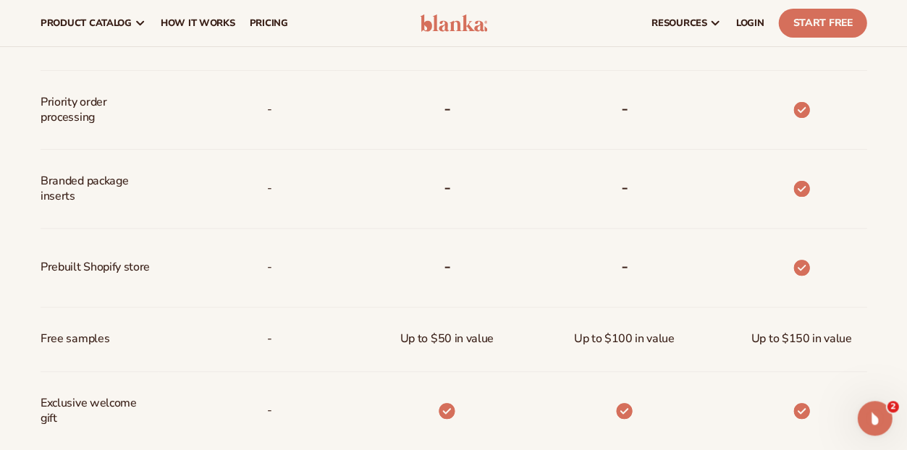
scroll to position [999, 0]
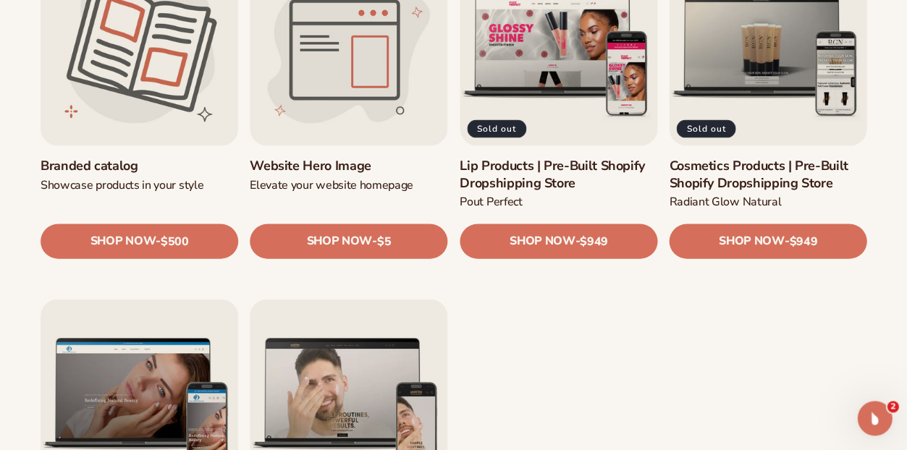
scroll to position [1632, 0]
